Goal: Task Accomplishment & Management: Use online tool/utility

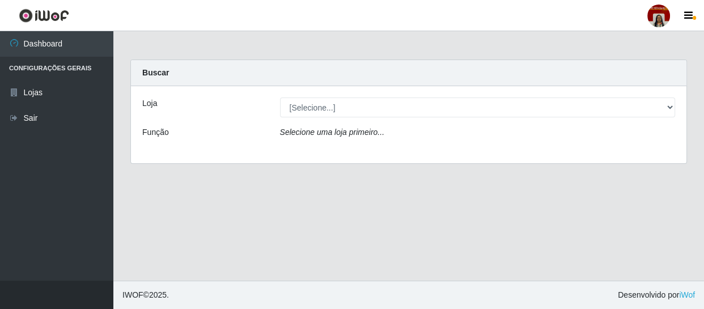
select select "251"
click at [280, 97] on select "[Selecione...] Mar Vermelho - Loja 04" at bounding box center [477, 107] width 395 height 20
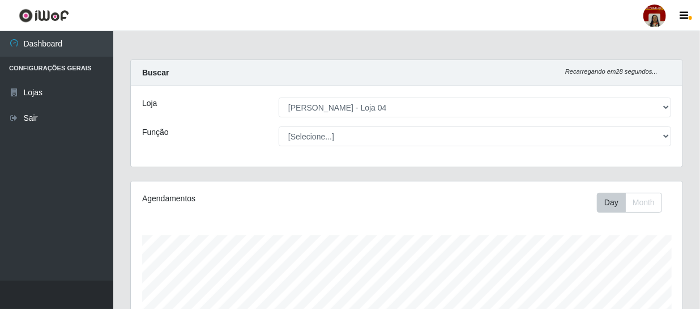
scroll to position [235, 552]
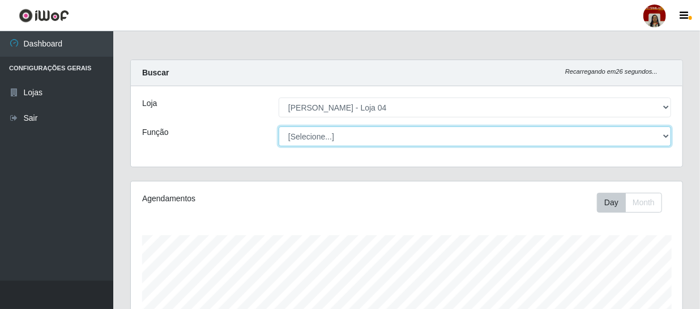
click at [341, 132] on select "[Selecione...] ASG ASG + ASG ++ Auxiliar de Depósito Auxiliar de Depósito + Aux…" at bounding box center [475, 136] width 393 height 20
select select "22"
click at [279, 126] on select "[Selecione...] ASG ASG + ASG ++ Auxiliar de Depósito Auxiliar de Depósito + Aux…" at bounding box center [475, 136] width 393 height 20
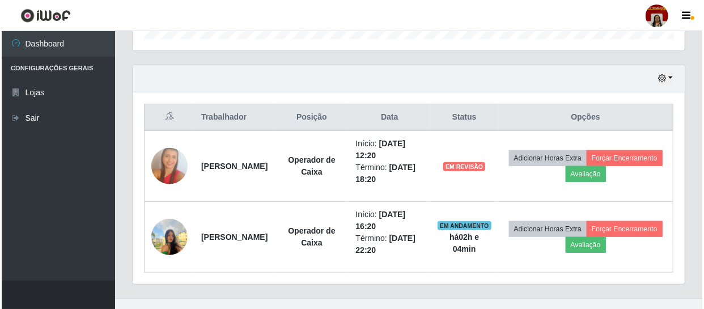
scroll to position [382, 0]
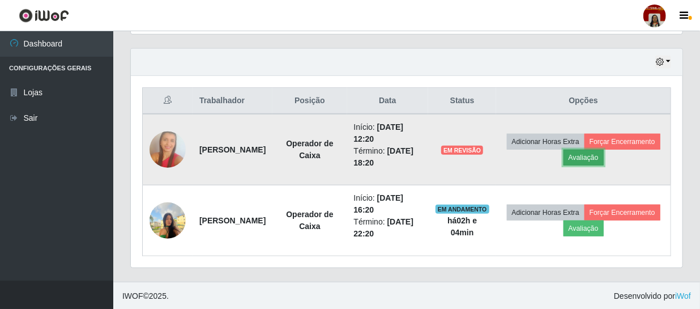
click at [604, 155] on button "Avaliação" at bounding box center [584, 158] width 40 height 16
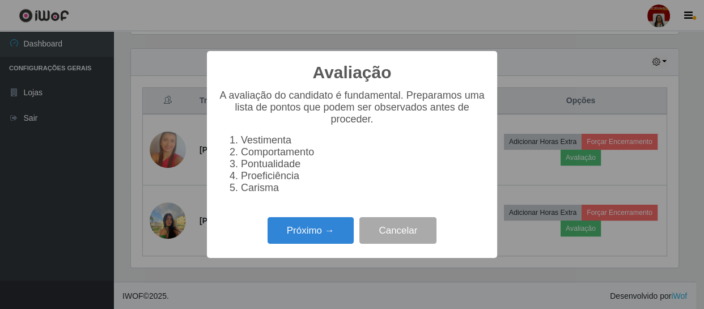
scroll to position [235, 547]
click at [313, 241] on button "Próximo →" at bounding box center [310, 230] width 86 height 27
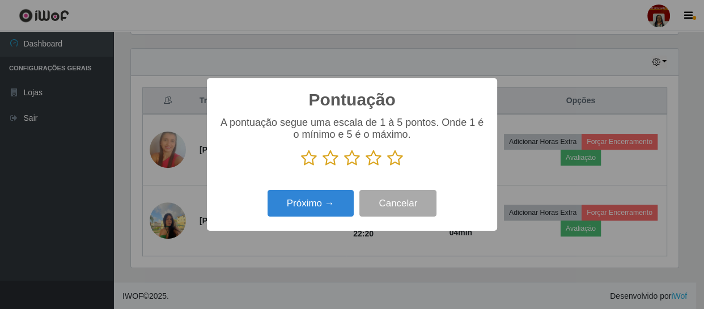
click at [392, 158] on icon at bounding box center [395, 158] width 16 height 17
click at [387, 167] on input "radio" at bounding box center [387, 167] width 0 height 0
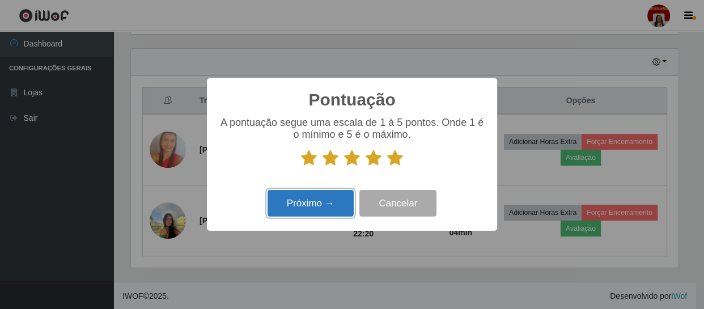
click at [327, 202] on button "Próximo →" at bounding box center [310, 203] width 86 height 27
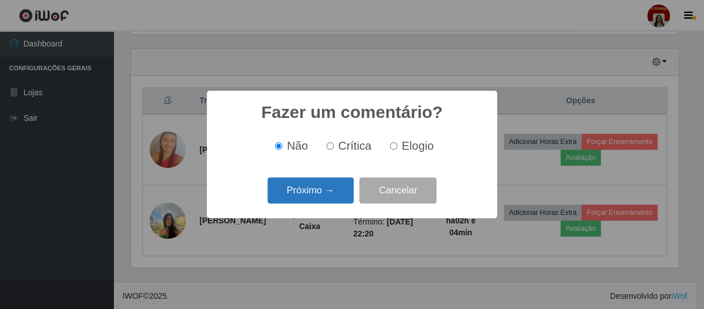
click at [316, 189] on button "Próximo →" at bounding box center [310, 190] width 86 height 27
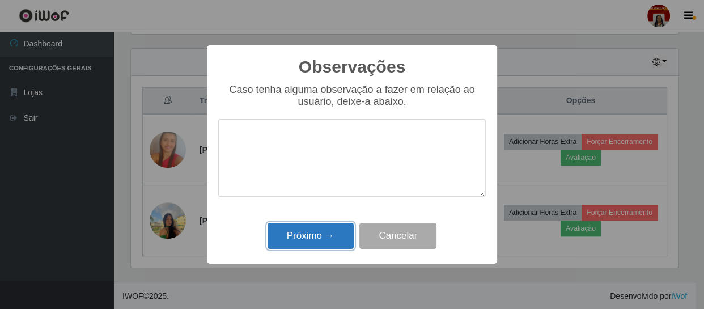
click at [306, 233] on button "Próximo →" at bounding box center [310, 236] width 86 height 27
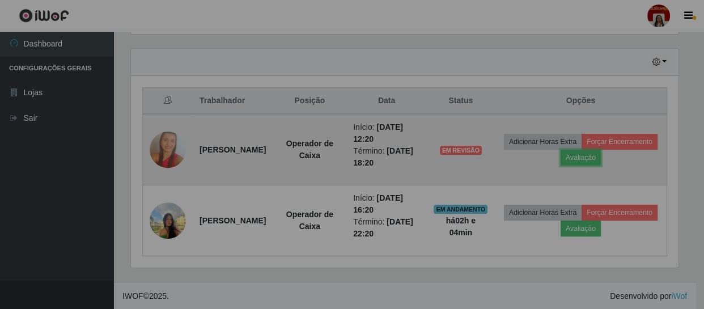
scroll to position [235, 552]
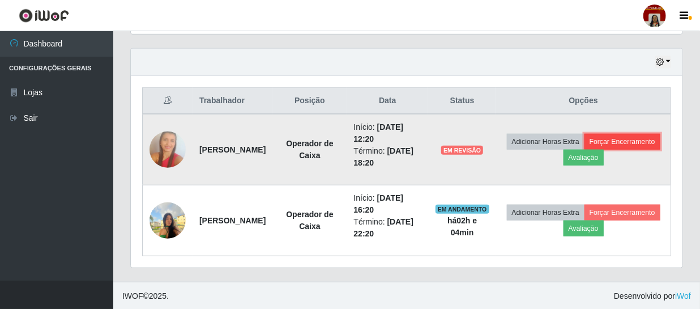
click at [585, 150] on button "Forçar Encerramento" at bounding box center [623, 142] width 76 height 16
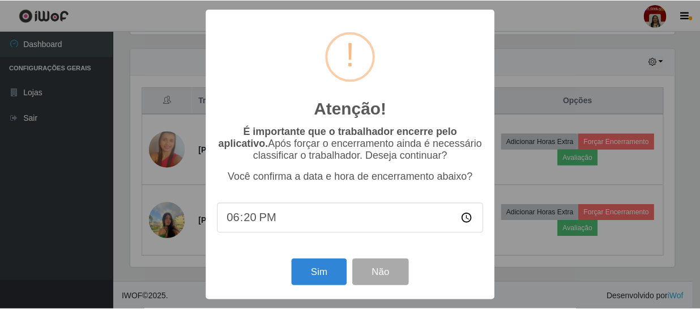
scroll to position [235, 547]
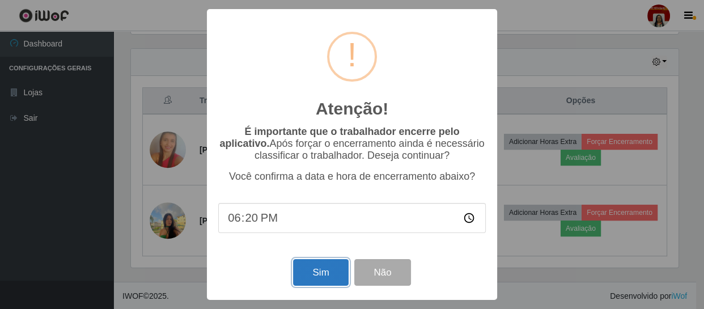
click at [313, 266] on button "Sim" at bounding box center [320, 272] width 55 height 27
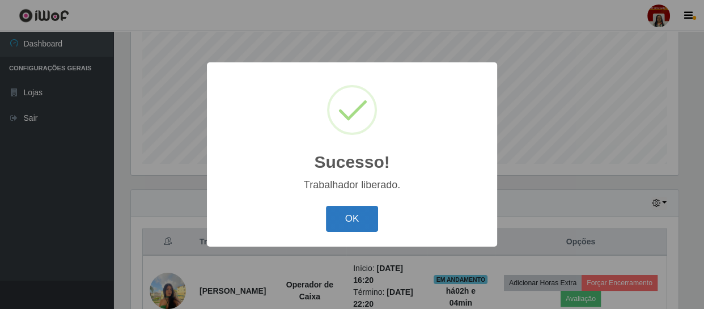
click at [348, 217] on button "OK" at bounding box center [352, 219] width 53 height 27
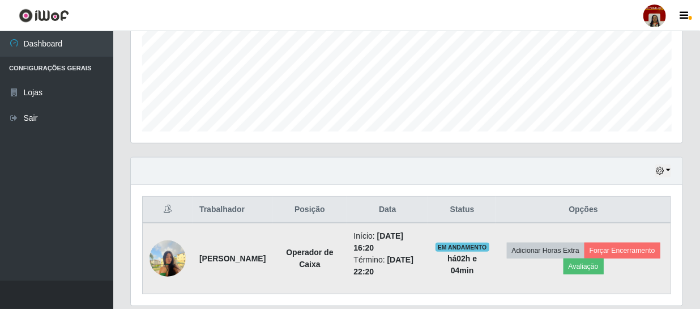
scroll to position [312, 0]
